Goal: Task Accomplishment & Management: Manage account settings

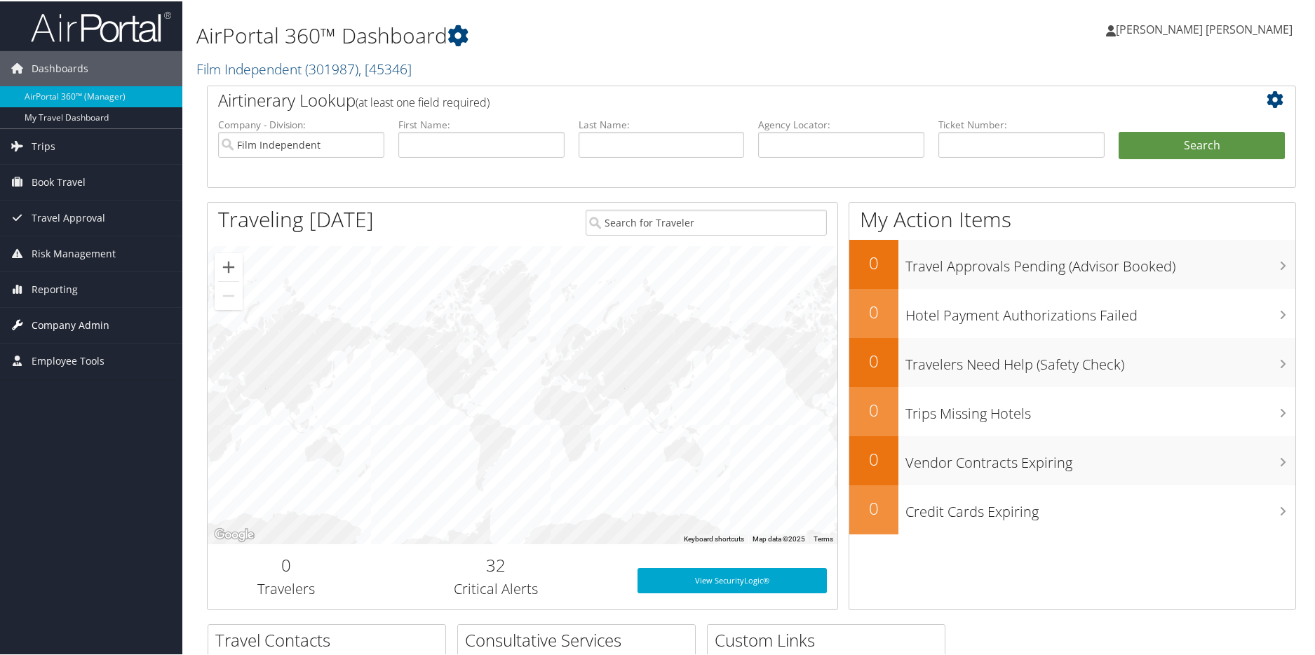
click at [89, 323] on span "Company Admin" at bounding box center [71, 324] width 78 height 35
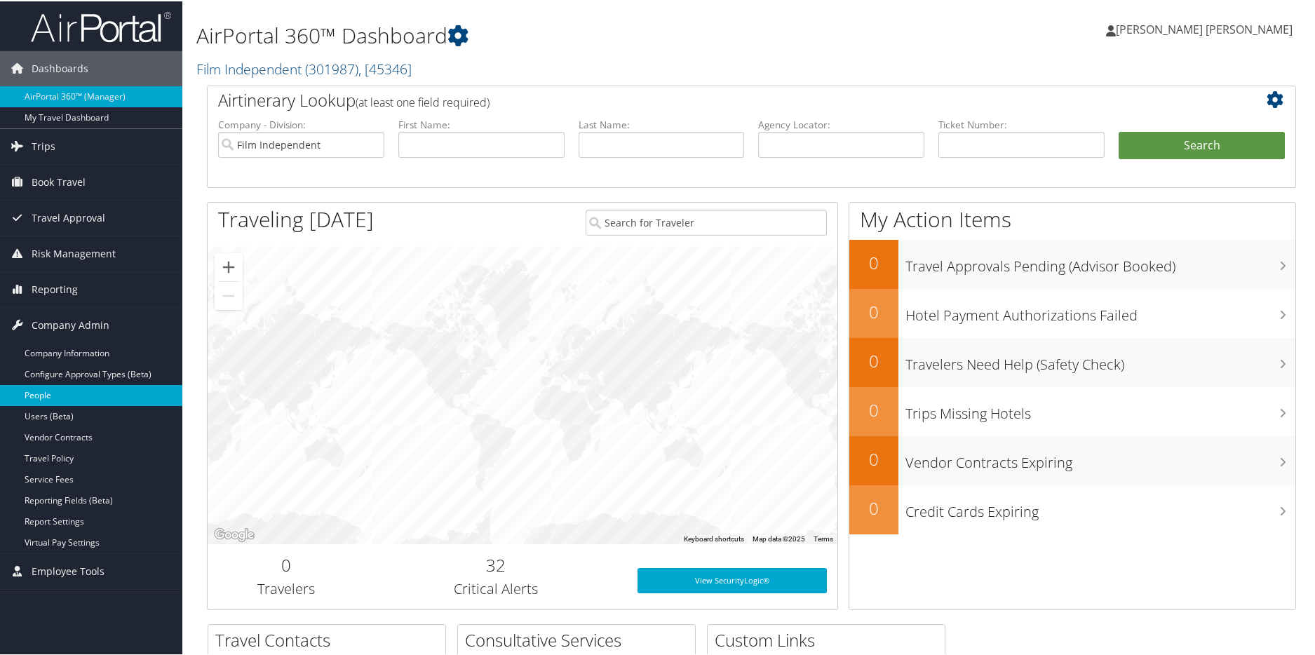
click at [72, 397] on link "People" at bounding box center [91, 394] width 182 height 21
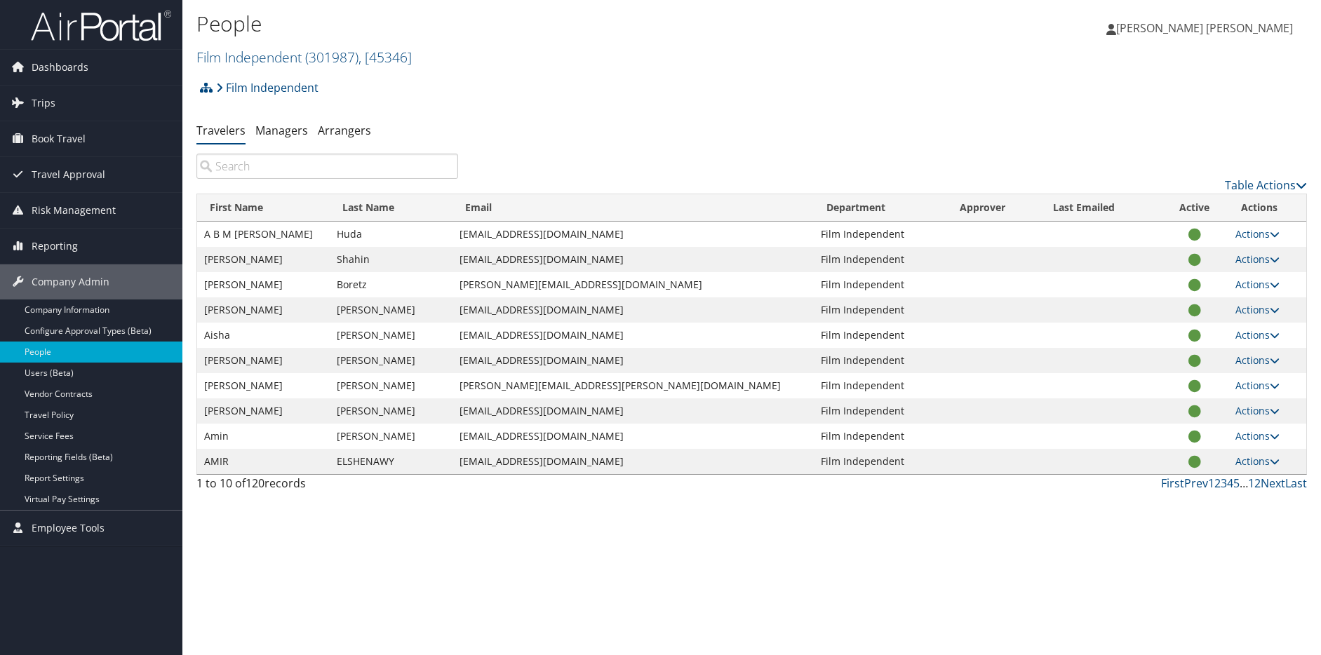
click at [323, 160] on input "search" at bounding box center [327, 166] width 262 height 25
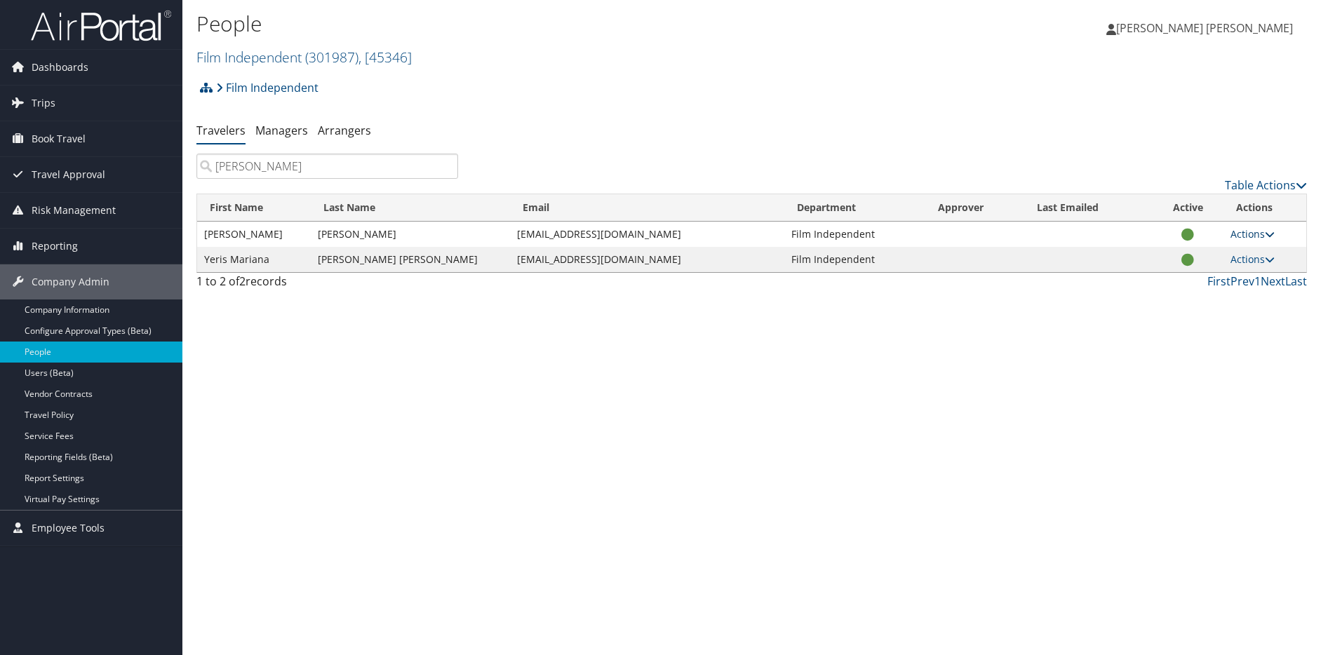
type input "[PERSON_NAME]"
click at [1243, 231] on link "Actions" at bounding box center [1252, 233] width 44 height 13
click at [1195, 273] on link "View Profile" at bounding box center [1202, 279] width 129 height 24
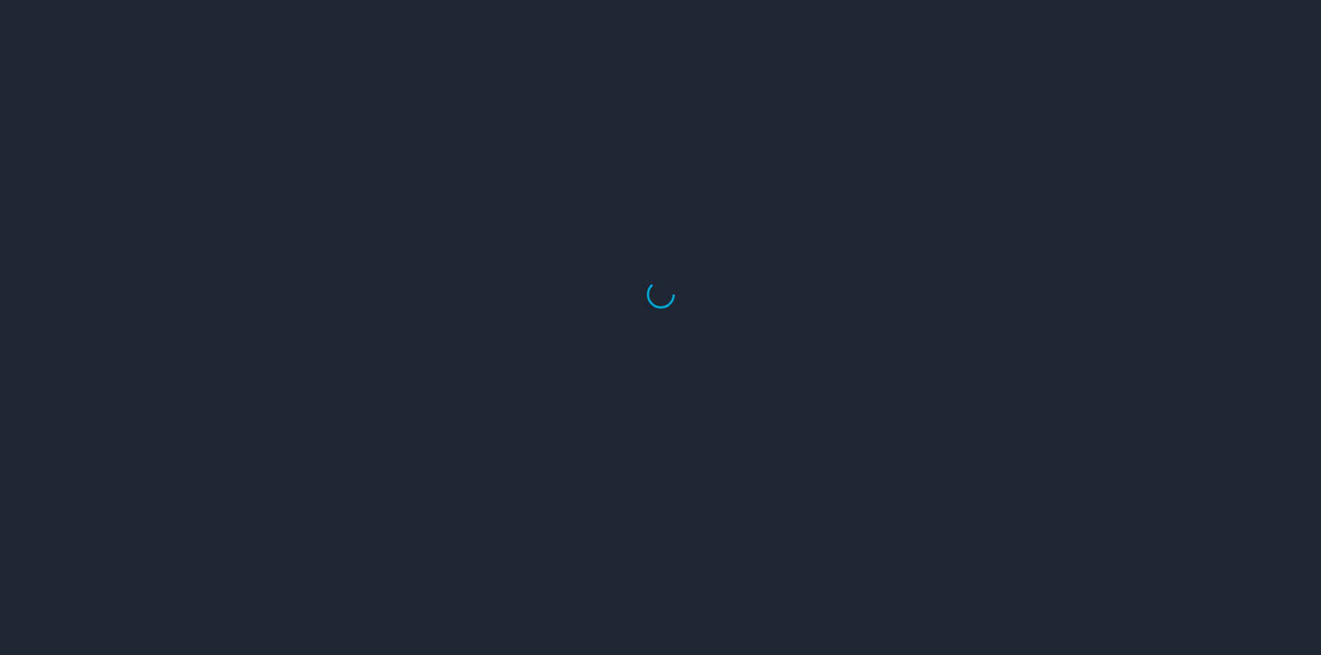
select select "US"
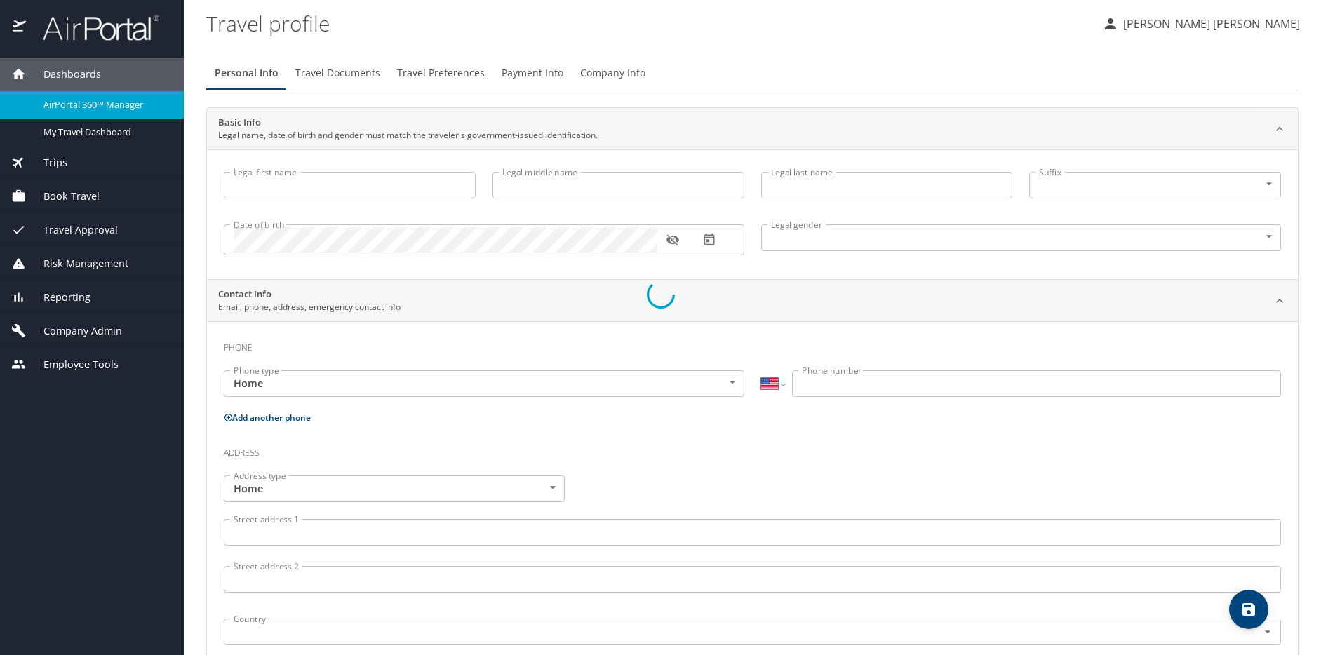
type input "[PERSON_NAME]"
type input "Raquel"
type input "[PERSON_NAME]"
type input "Female"
type input "Kris Sebastian"
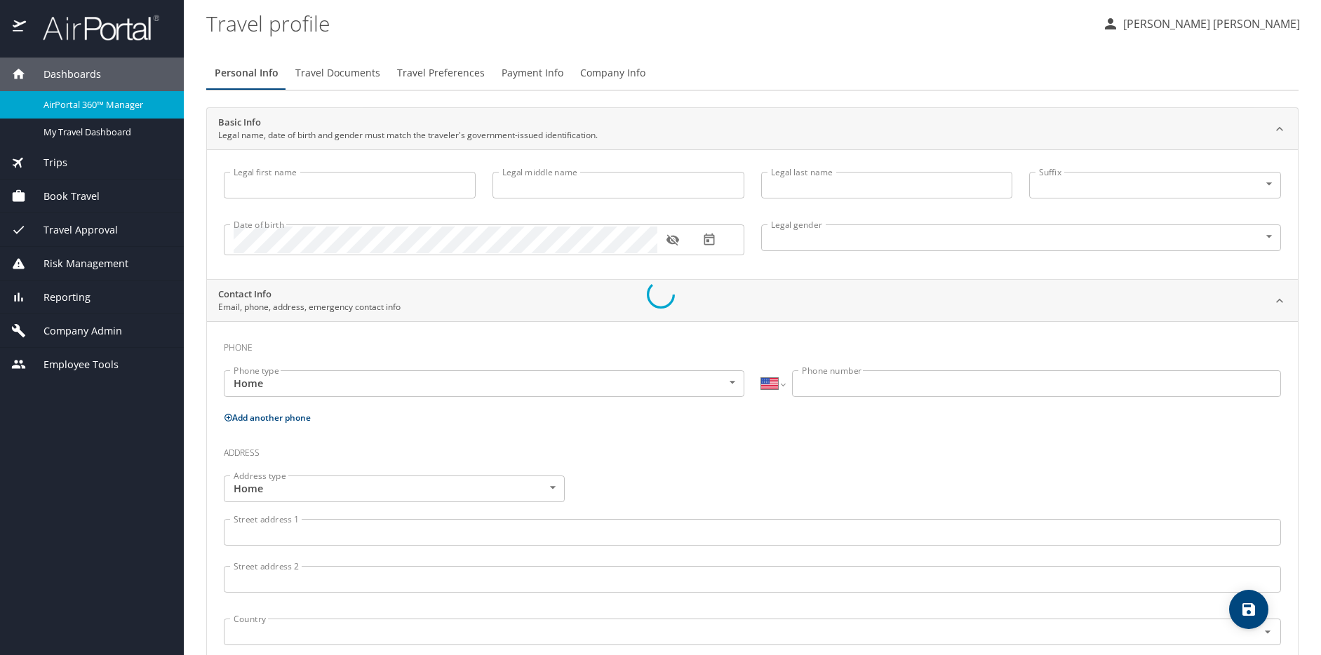
type input "Rahamad"
type input "(626) 354-2608"
type input "krisrahamad@gmail.com"
select select "US"
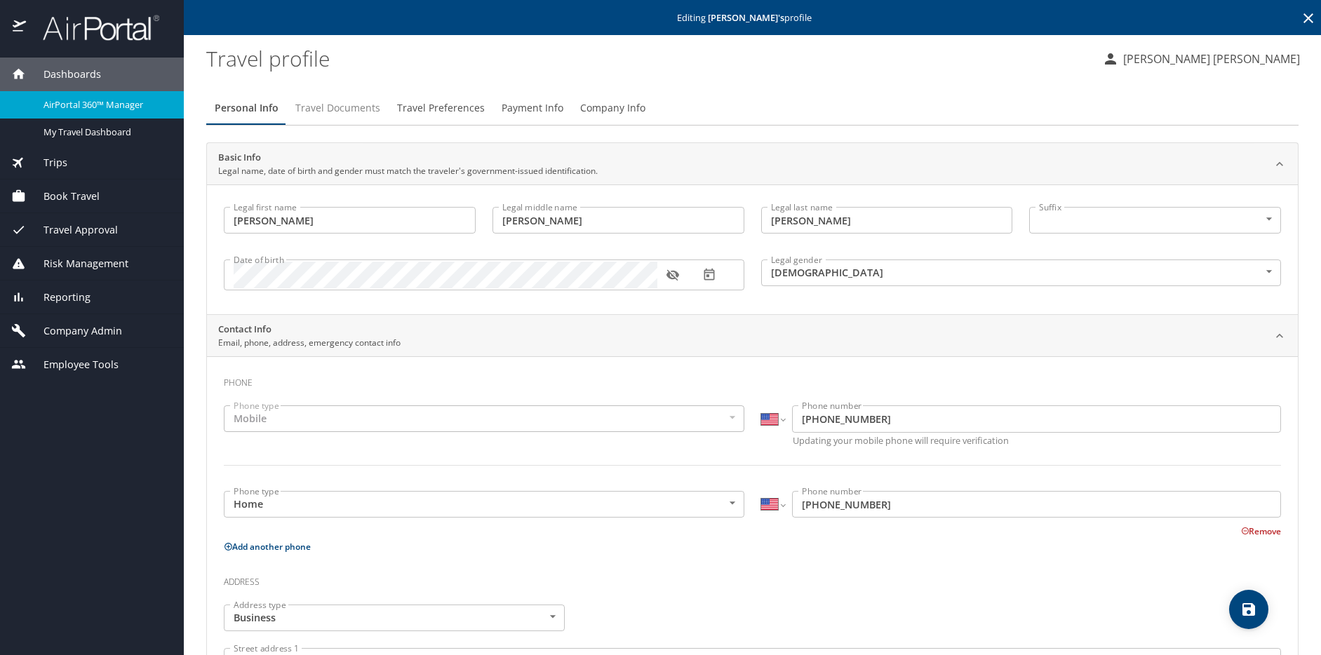
click at [361, 116] on button "Travel Documents" at bounding box center [338, 108] width 102 height 34
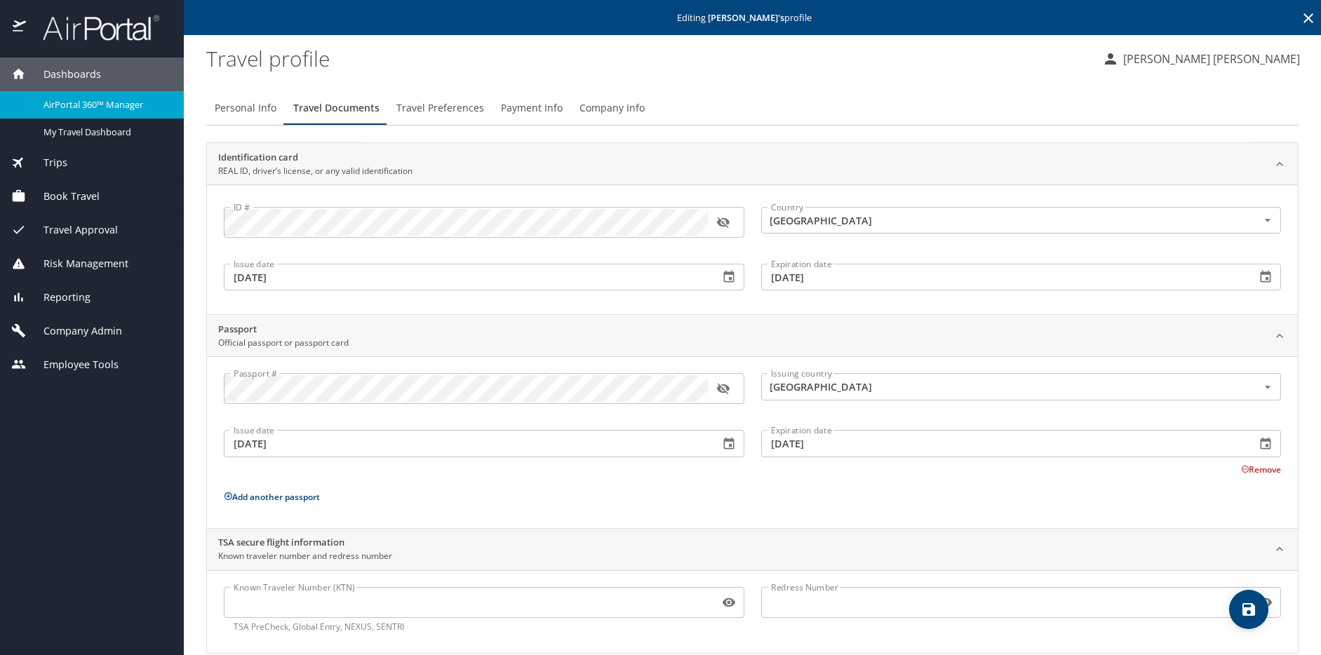
click at [467, 108] on span "Travel Preferences" at bounding box center [440, 109] width 88 height 18
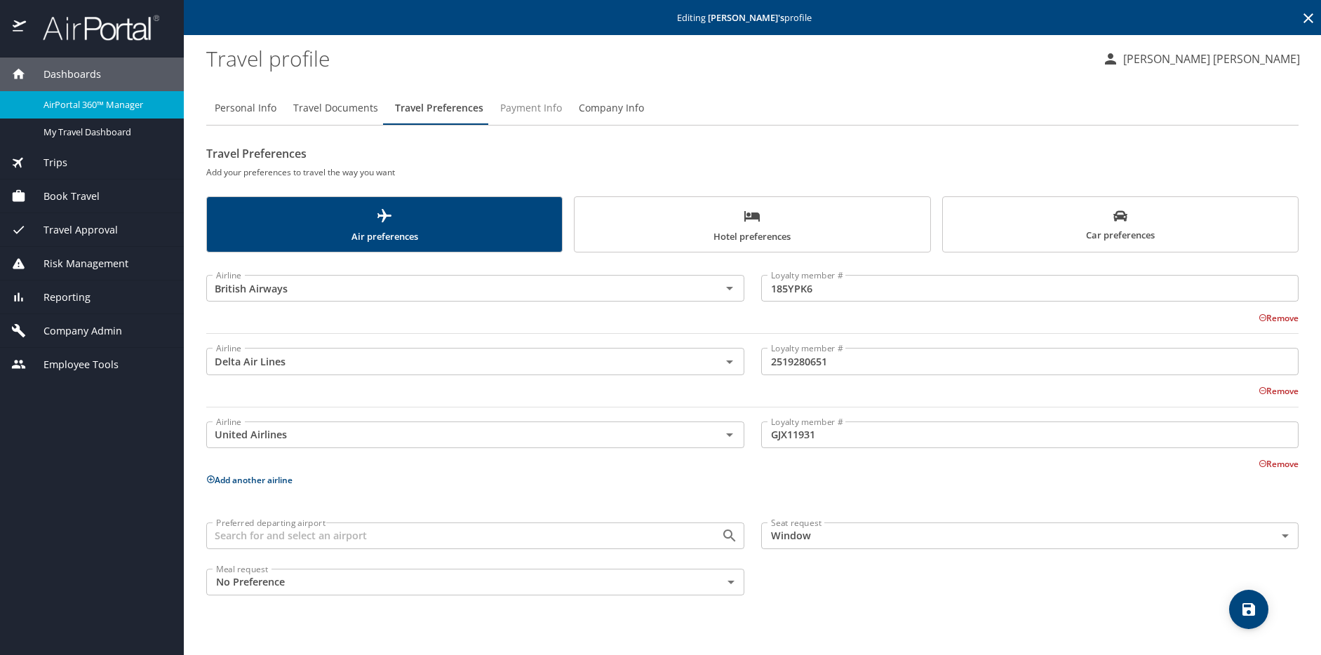
click at [519, 107] on span "Payment Info" at bounding box center [531, 109] width 62 height 18
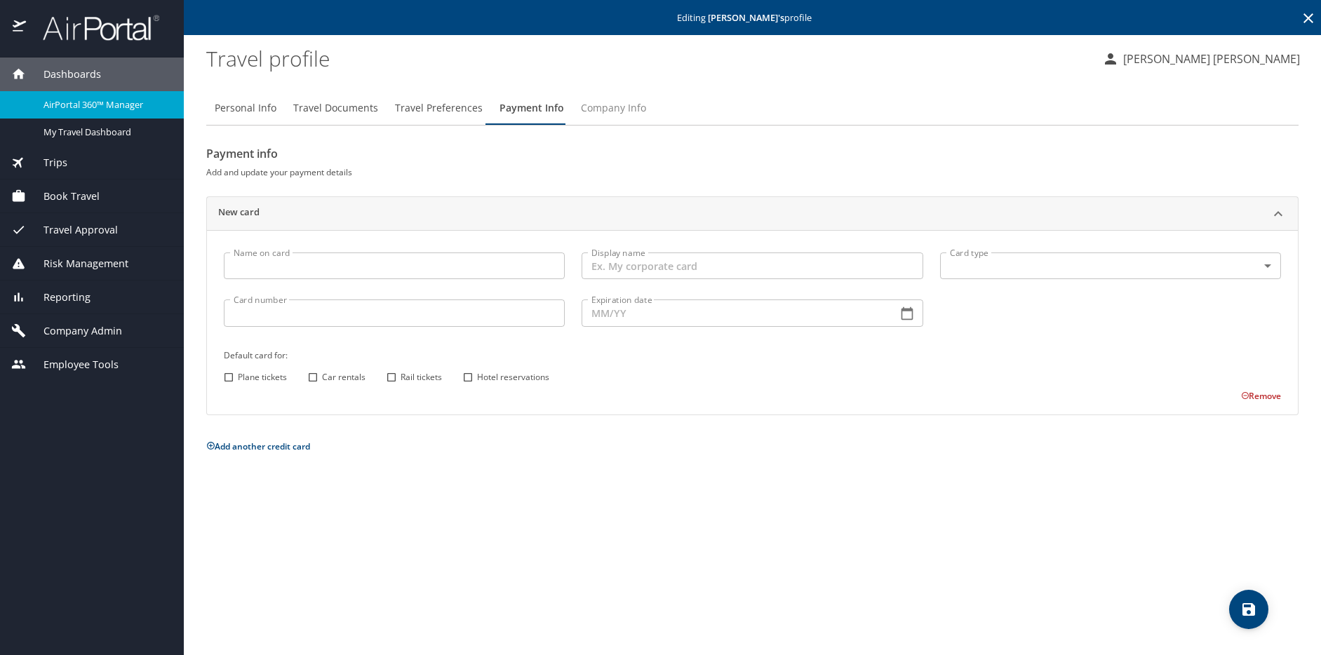
click at [600, 109] on span "Company Info" at bounding box center [613, 109] width 65 height 18
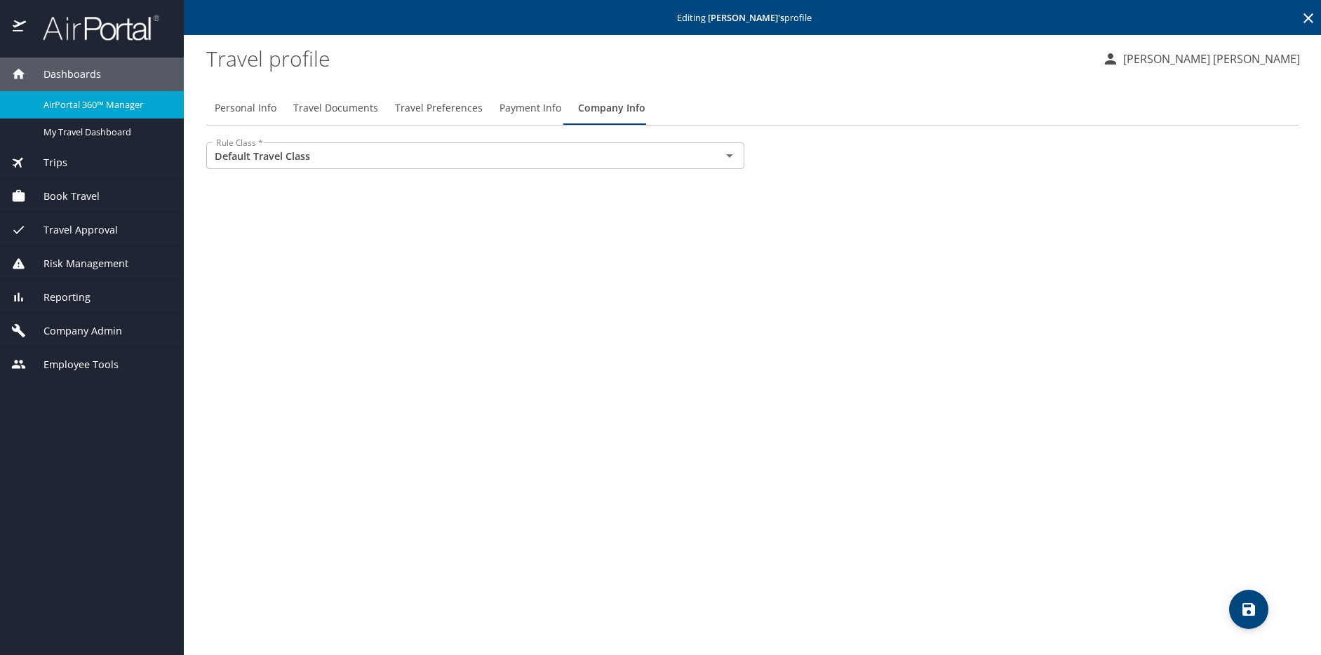
click at [454, 110] on span "Travel Preferences" at bounding box center [439, 109] width 88 height 18
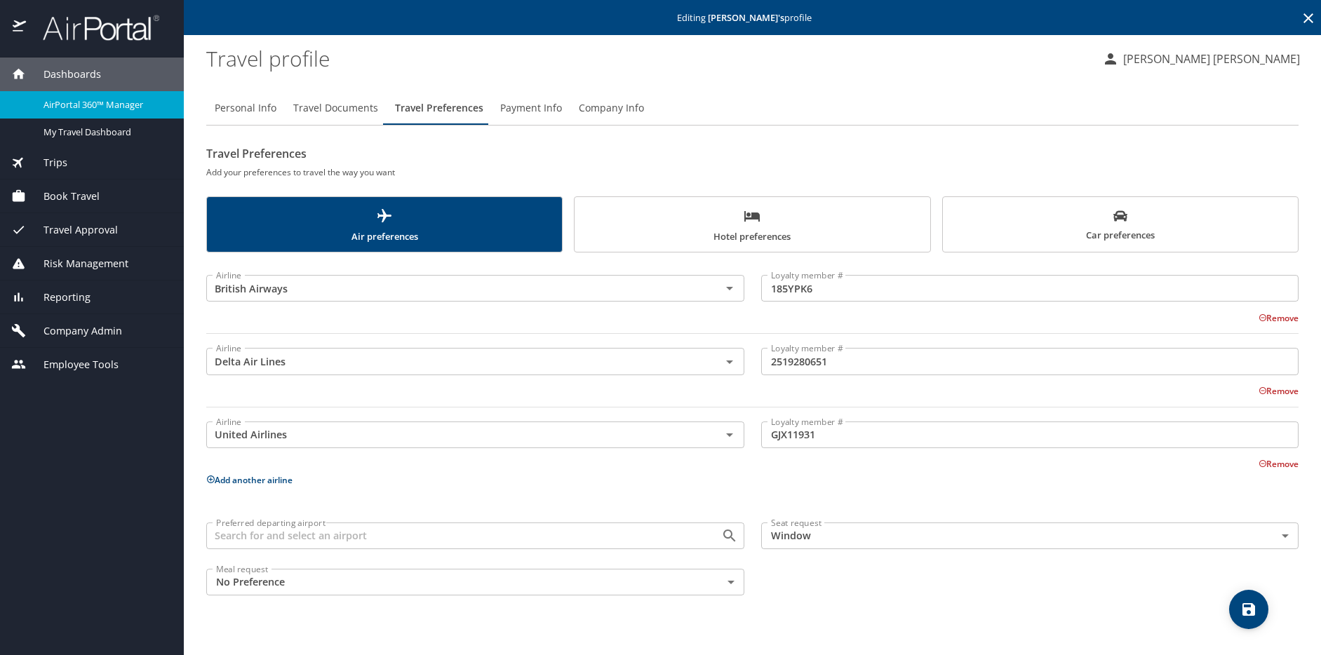
click at [233, 98] on button "Personal Info" at bounding box center [245, 108] width 79 height 34
select select "US"
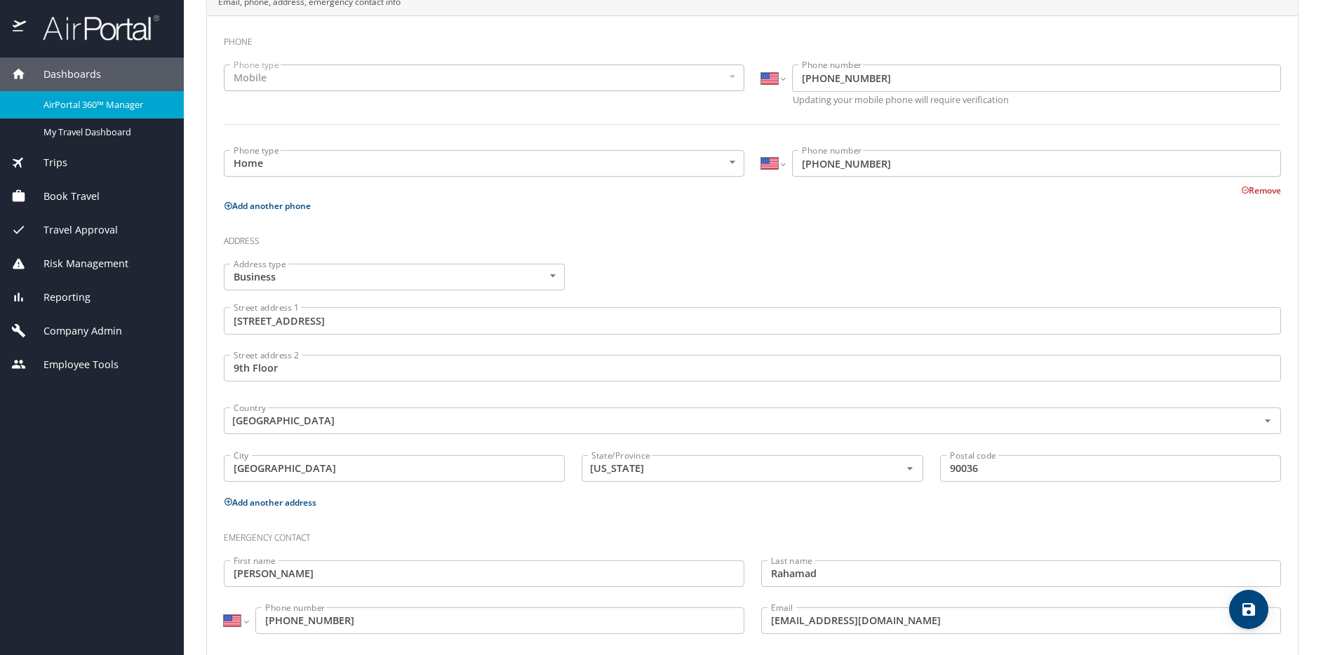
scroll to position [366, 0]
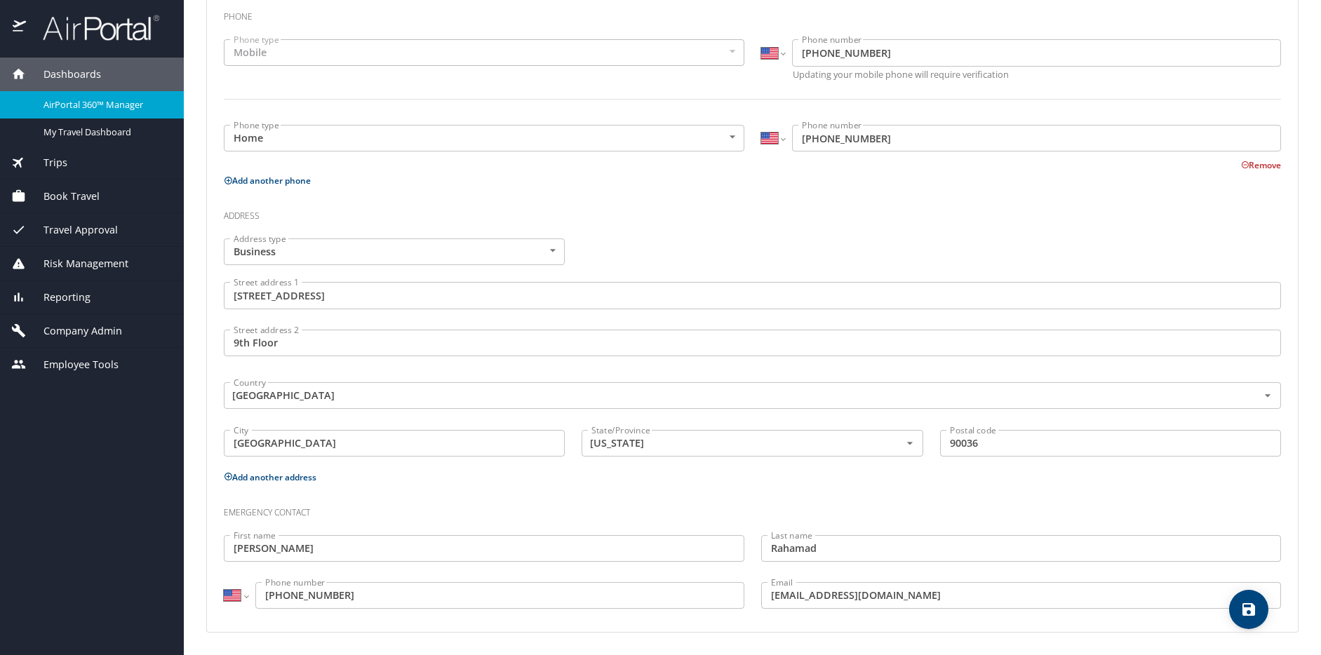
click at [351, 603] on input "(626) 354-2608" at bounding box center [499, 595] width 489 height 27
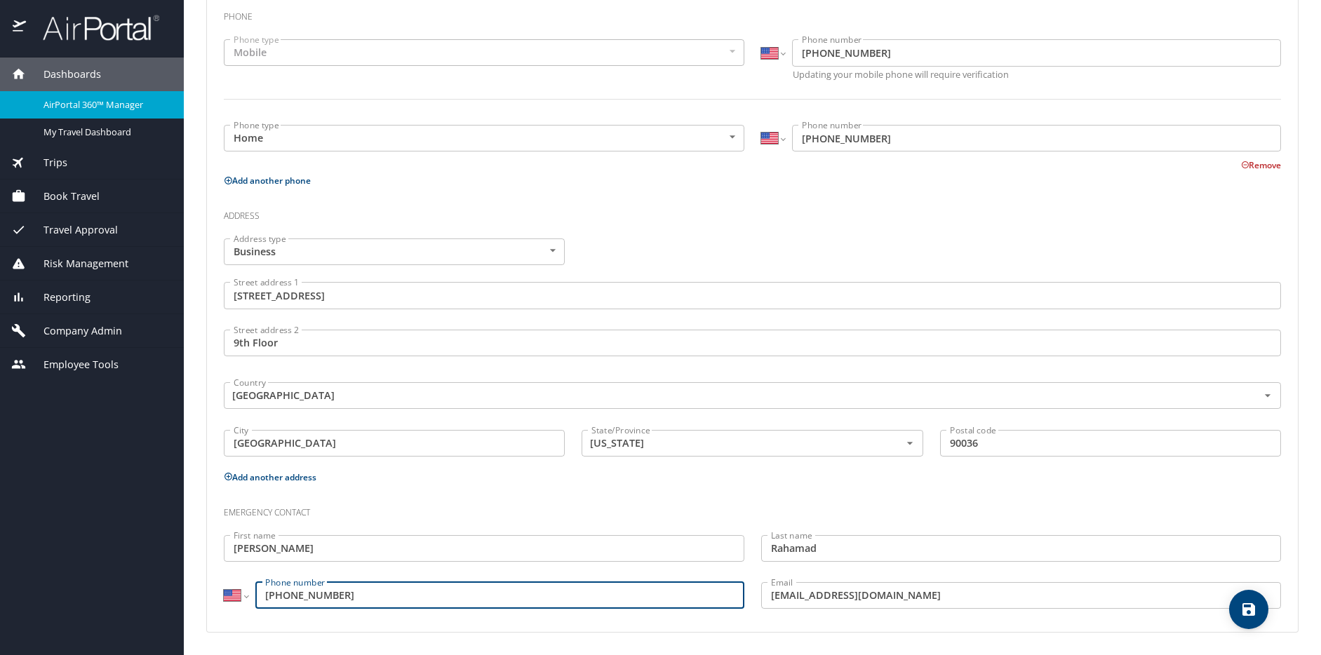
click at [351, 603] on input "(626) 354-2608" at bounding box center [499, 595] width 489 height 27
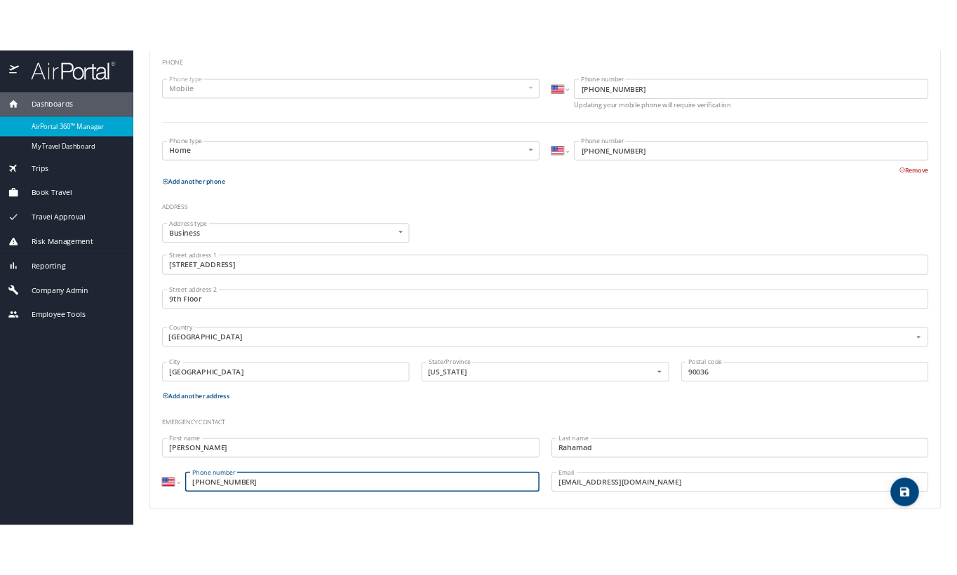
scroll to position [0, 0]
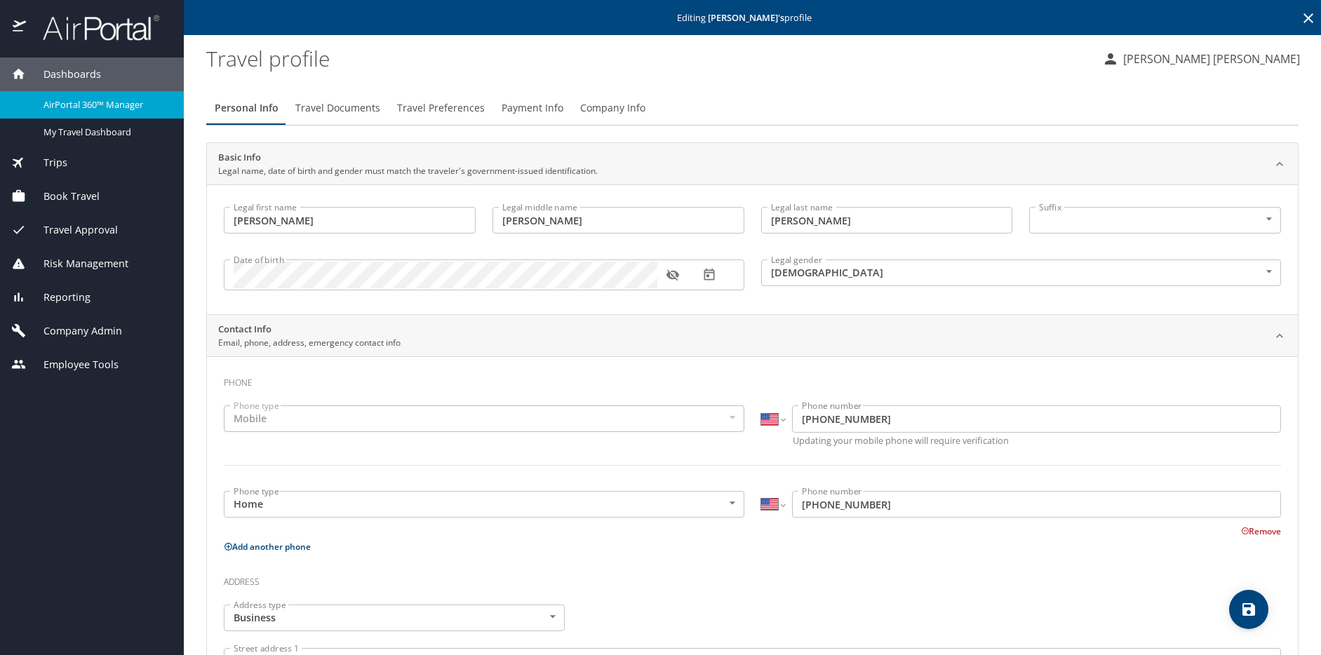
click at [447, 109] on span "Travel Preferences" at bounding box center [441, 109] width 88 height 18
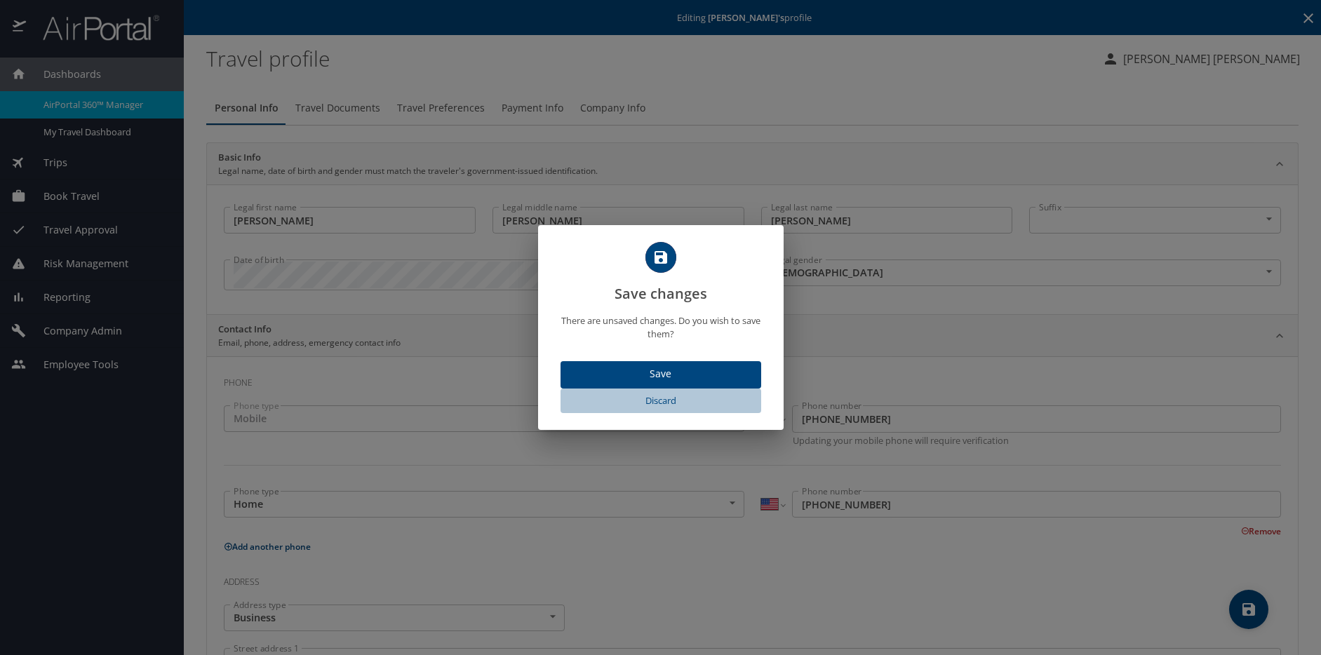
click at [674, 396] on span "Discard" at bounding box center [660, 401] width 189 height 16
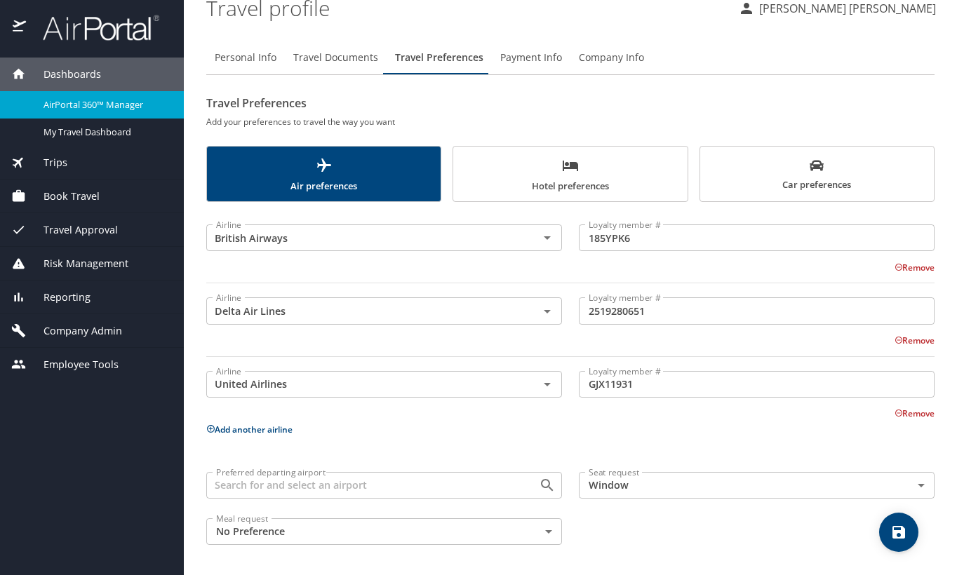
scroll to position [34, 0]
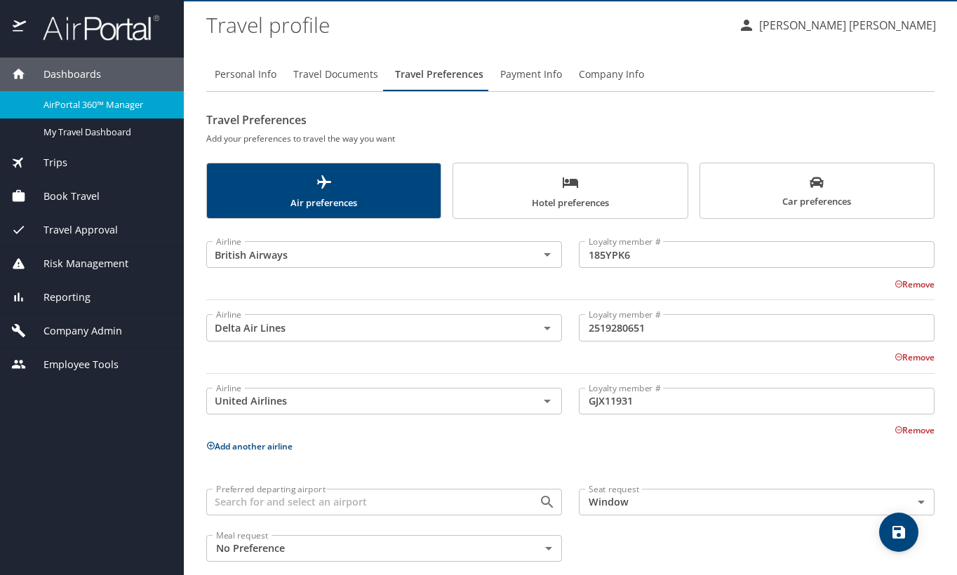
click at [618, 253] on input "185YPK6" at bounding box center [757, 254] width 356 height 27
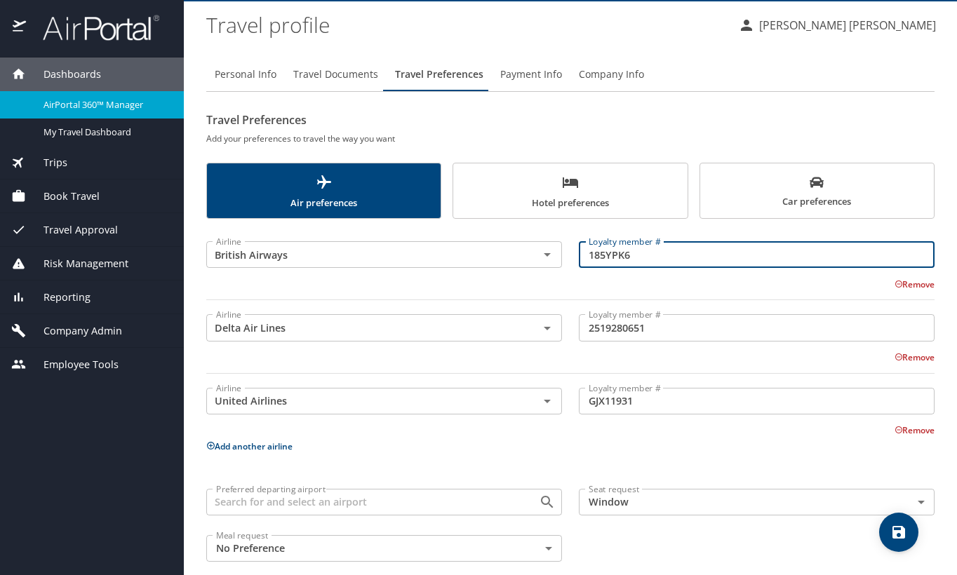
click at [618, 253] on input "185YPK6" at bounding box center [757, 254] width 356 height 27
click at [637, 328] on input "2519280651" at bounding box center [757, 327] width 356 height 27
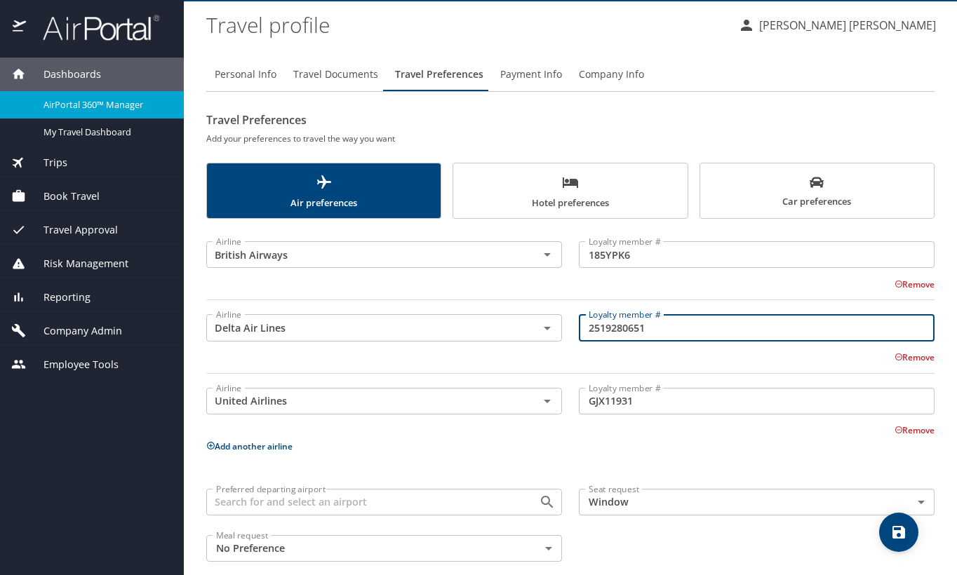
click at [610, 398] on input "GJX11931" at bounding box center [757, 401] width 356 height 27
